Goal: Unclear: Unclear

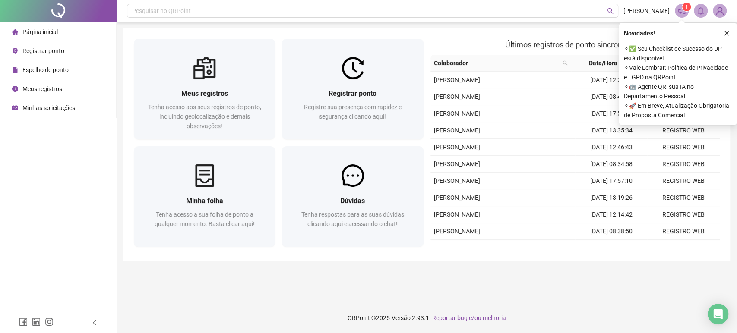
click at [725, 31] on icon "close" at bounding box center [727, 33] width 6 height 6
